Goal: Information Seeking & Learning: Find contact information

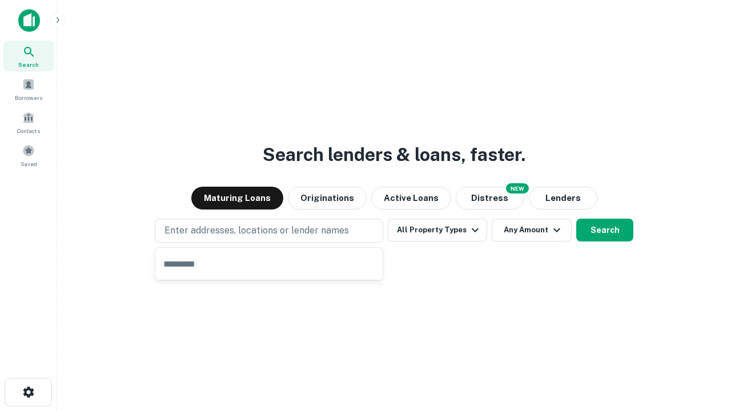
type input "**********"
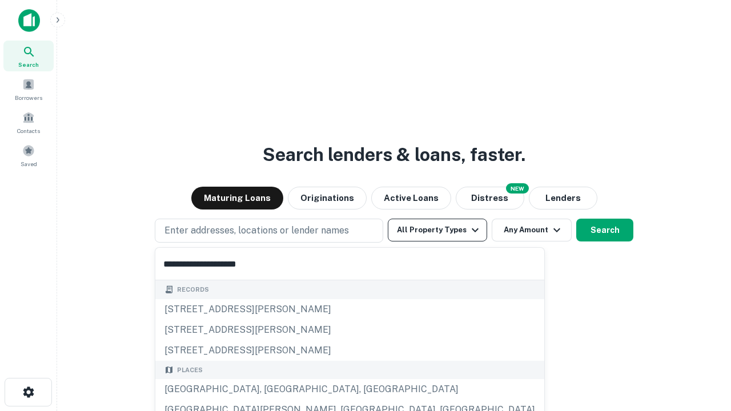
click at [273, 389] on div "Santa Monica, CA, USA" at bounding box center [349, 389] width 389 height 21
click at [437, 230] on button "All Property Types" at bounding box center [437, 230] width 99 height 23
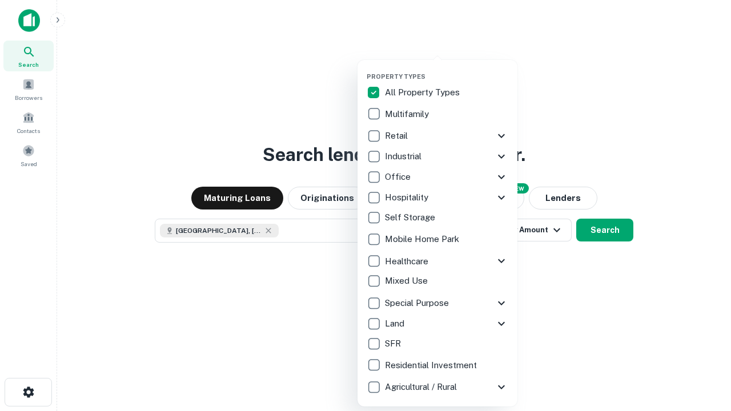
click at [446, 69] on button "button" at bounding box center [446, 69] width 160 height 1
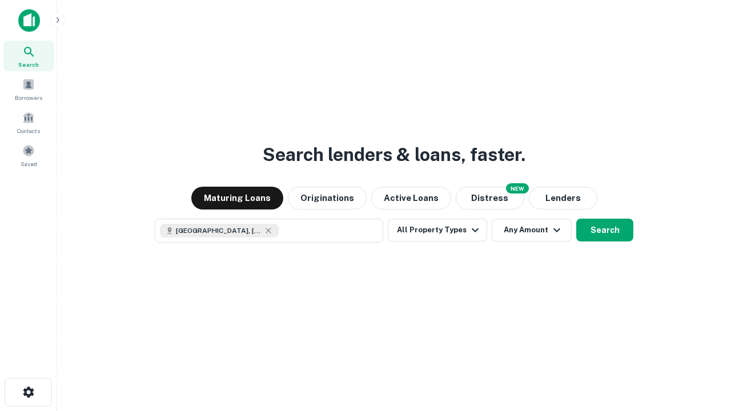
scroll to position [18, 0]
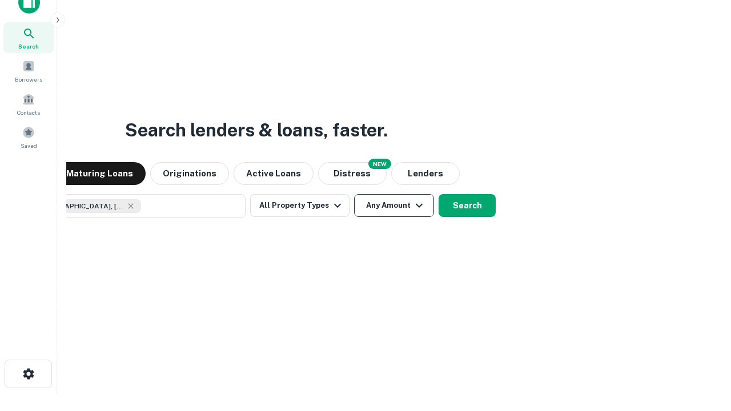
click at [354, 194] on button "Any Amount" at bounding box center [394, 205] width 80 height 23
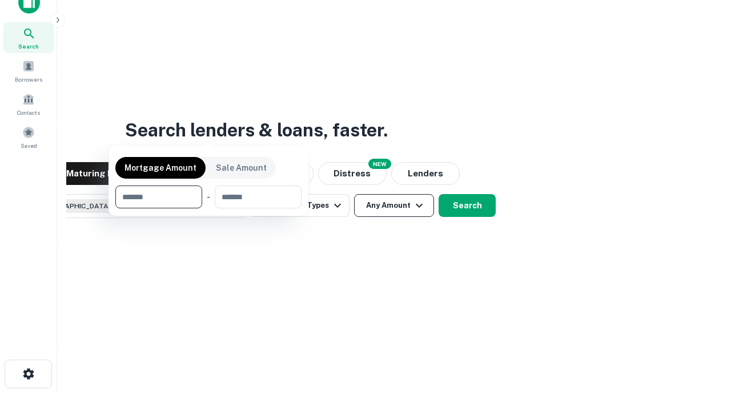
scroll to position [82, 323]
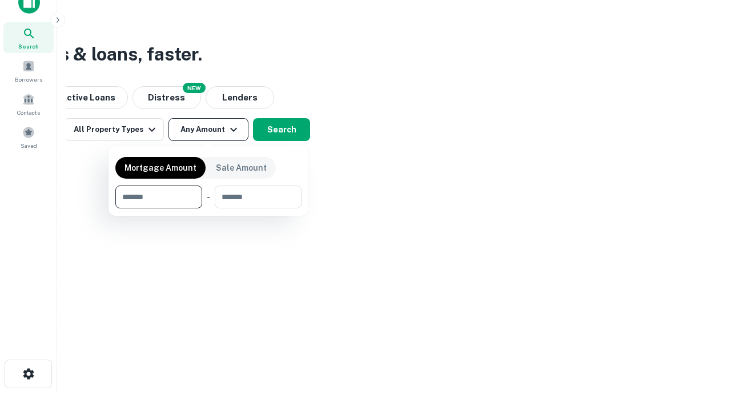
type input "*******"
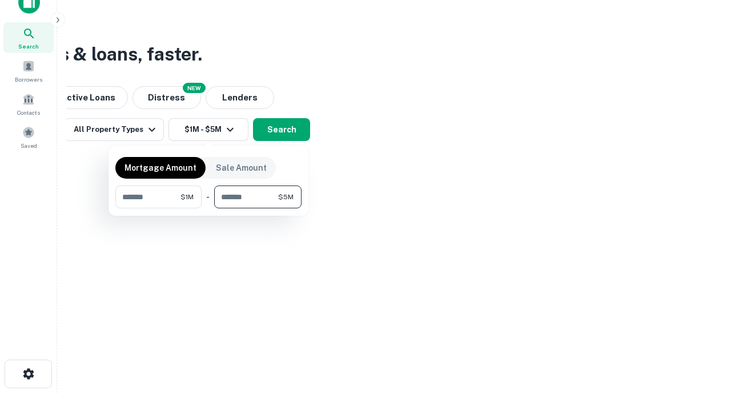
type input "*******"
click at [208, 208] on button "button" at bounding box center [208, 208] width 186 height 1
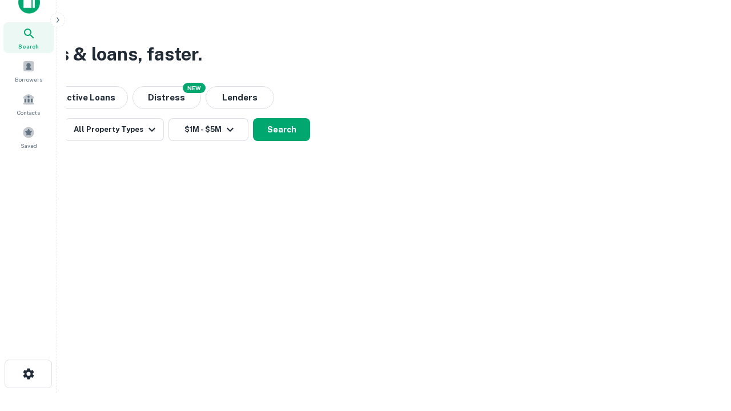
scroll to position [18, 0]
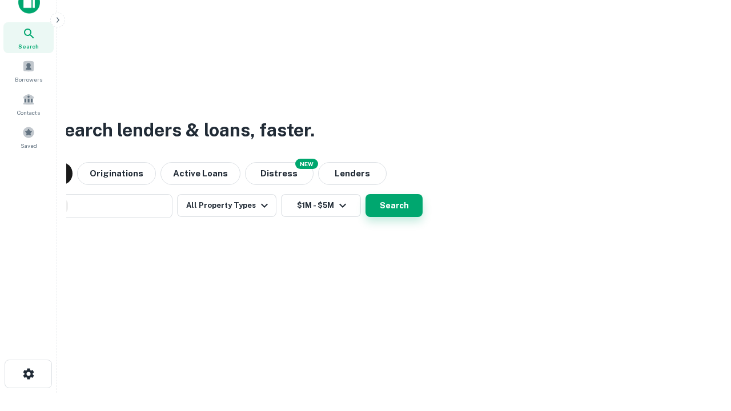
click at [365, 194] on button "Search" at bounding box center [393, 205] width 57 height 23
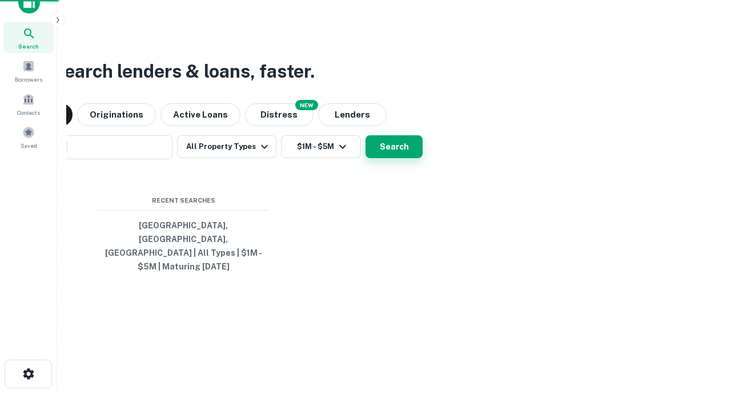
scroll to position [37, 323]
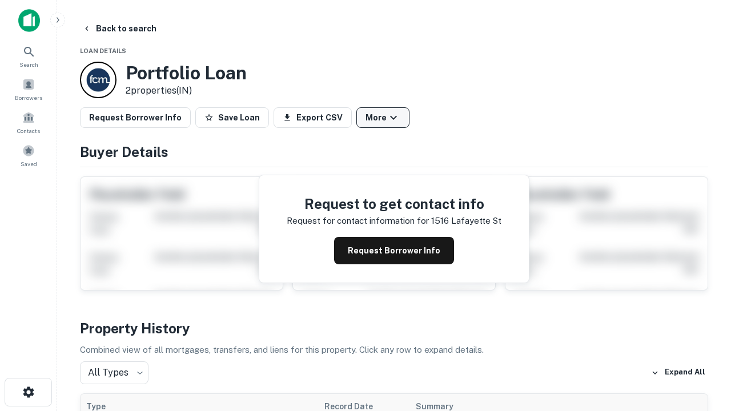
click at [382, 118] on button "More" at bounding box center [382, 117] width 53 height 21
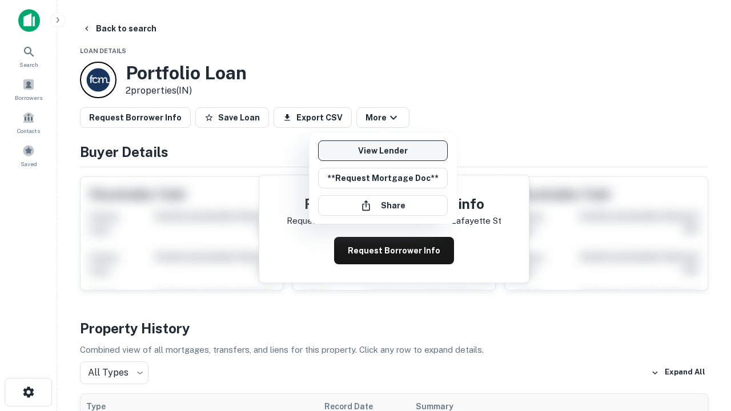
click at [382, 151] on link "View Lender" at bounding box center [383, 150] width 130 height 21
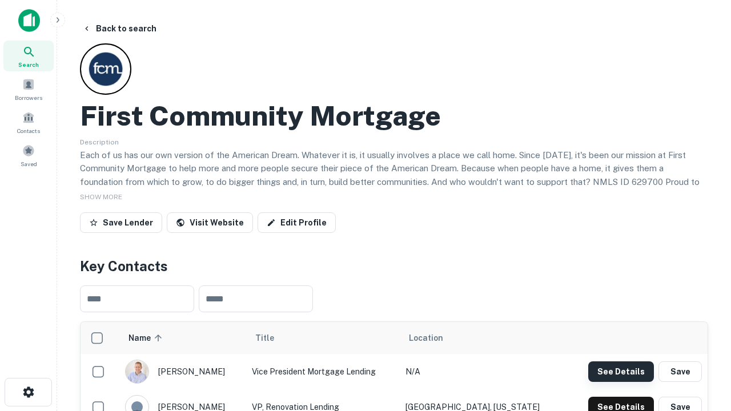
click at [620, 371] on button "See Details" at bounding box center [621, 371] width 66 height 21
click at [28, 392] on icon "button" at bounding box center [29, 392] width 14 height 14
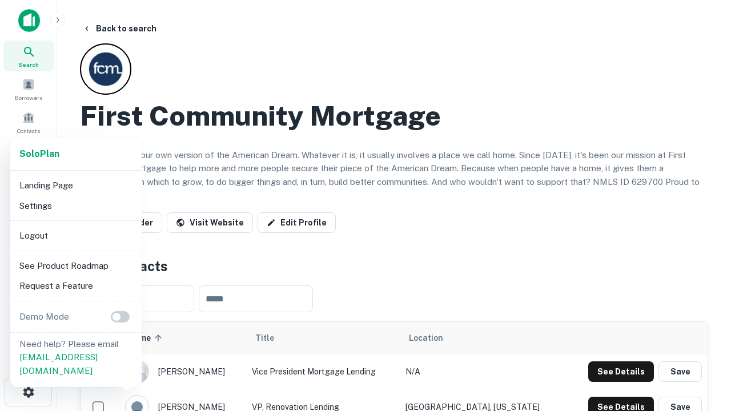
click at [75, 235] on li "Logout" at bounding box center [76, 235] width 122 height 21
